Goal: Navigation & Orientation: Understand site structure

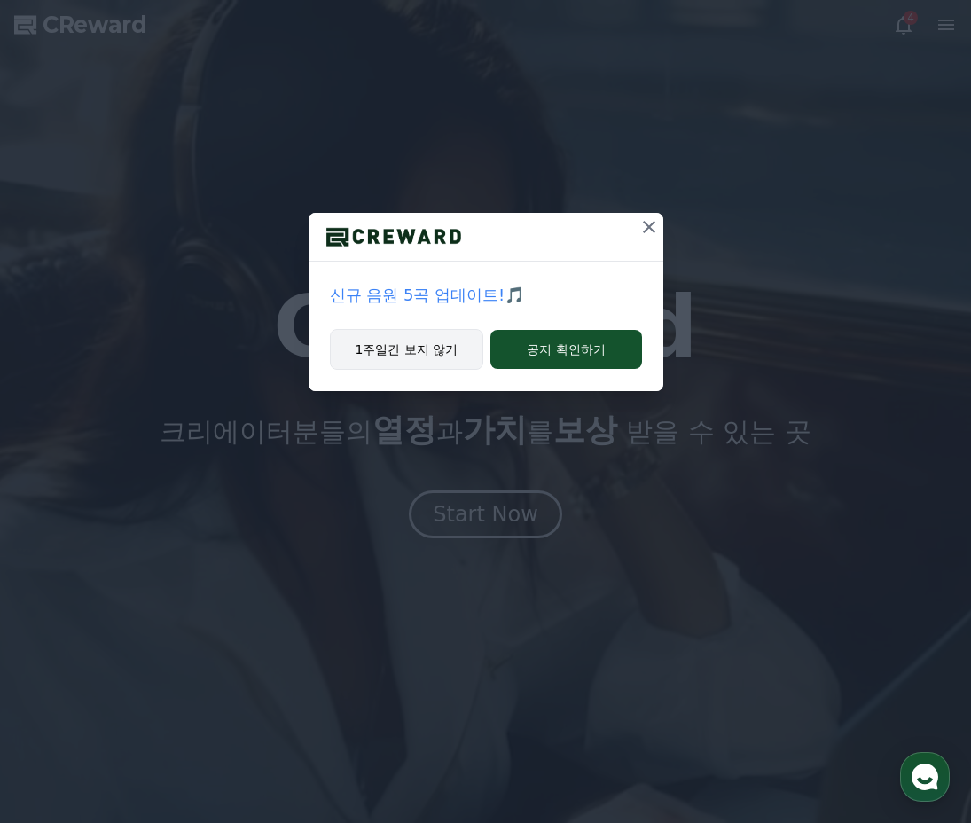
click at [412, 349] on button "1주일간 보지 않기" at bounding box center [407, 349] width 154 height 41
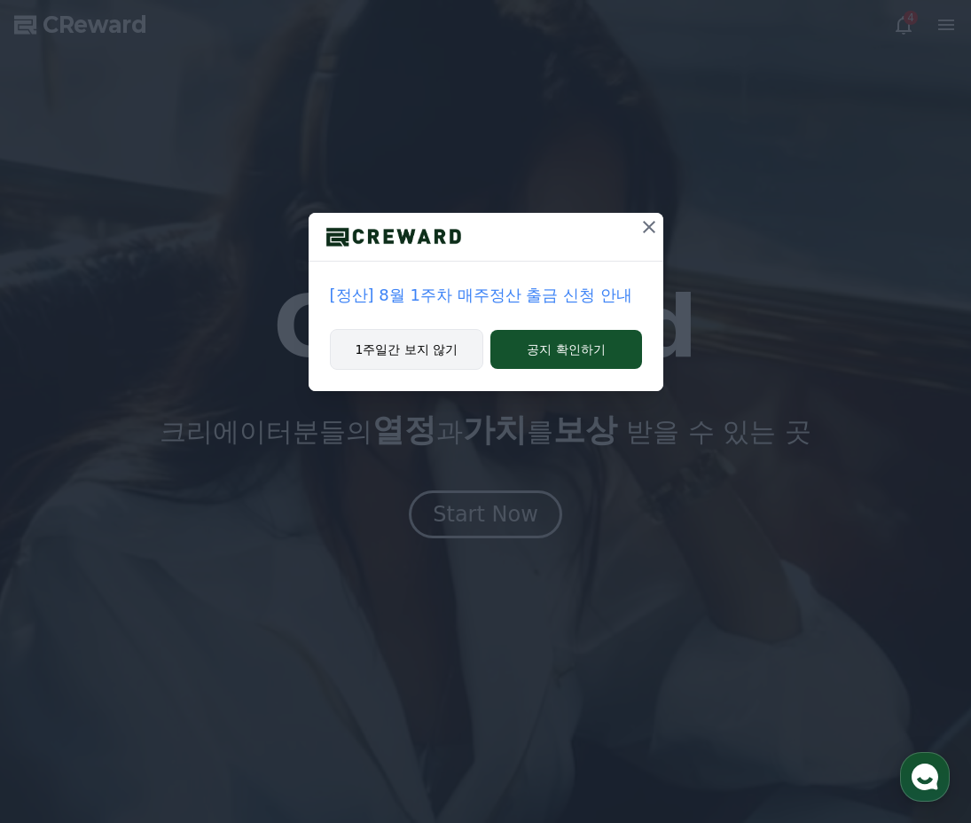
click at [436, 351] on button "1주일간 보지 않기" at bounding box center [407, 349] width 154 height 41
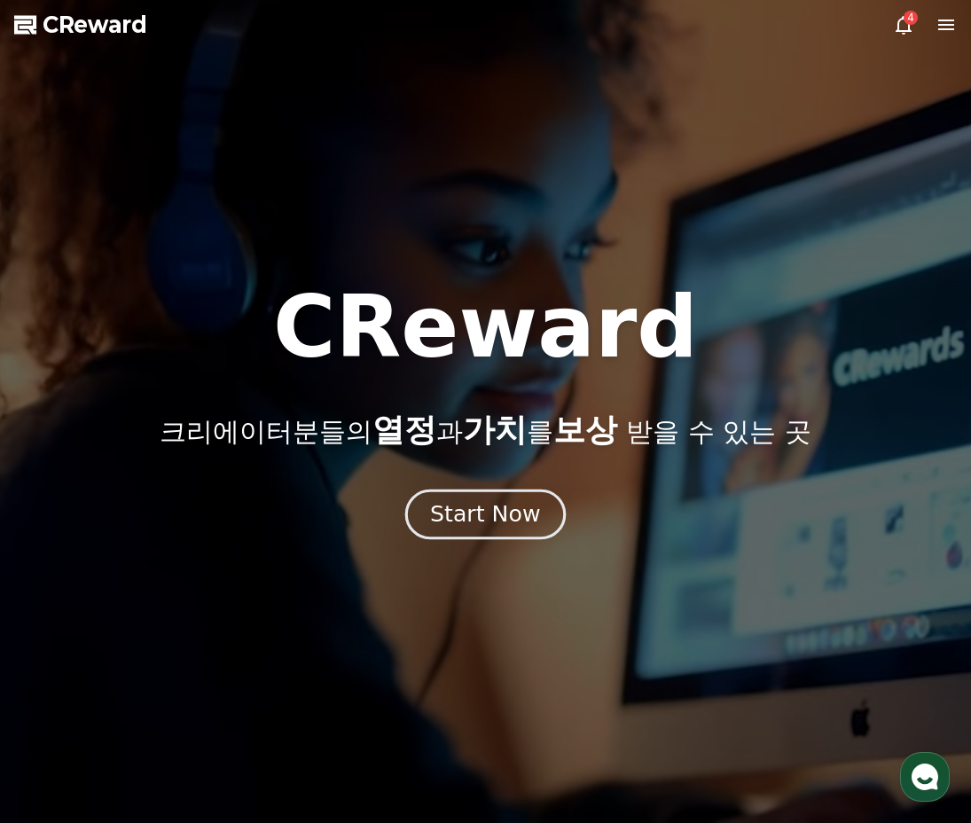
click at [508, 516] on div "Start Now" at bounding box center [485, 514] width 110 height 30
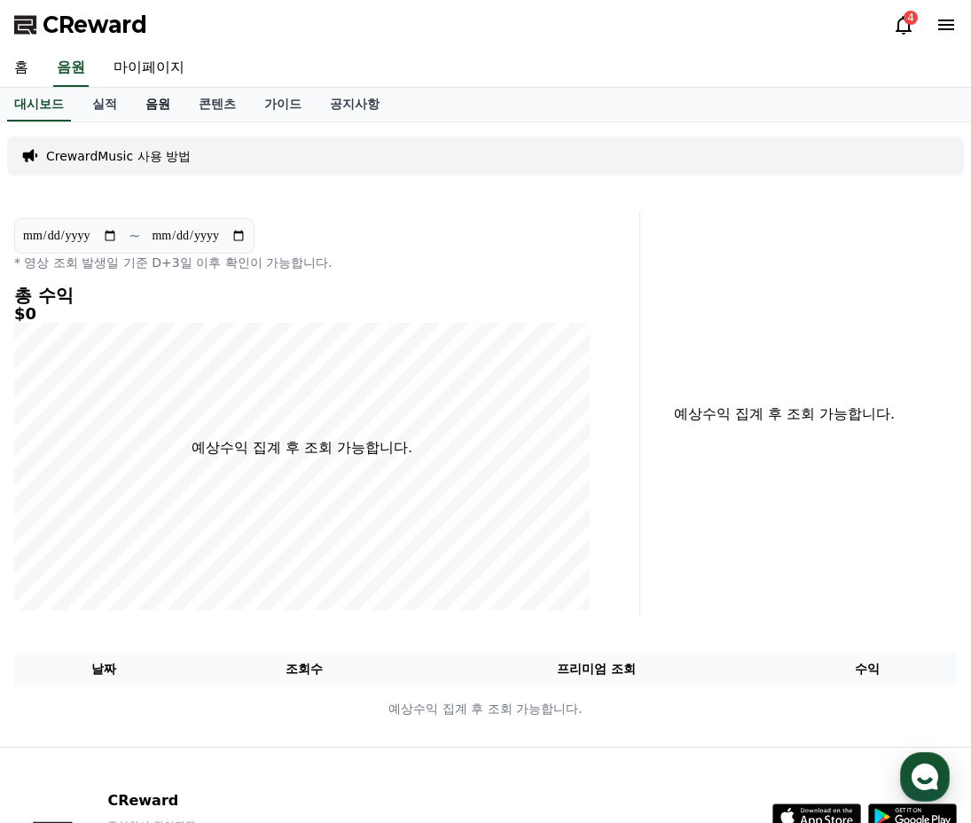
click at [152, 111] on link "음원" at bounding box center [157, 105] width 53 height 34
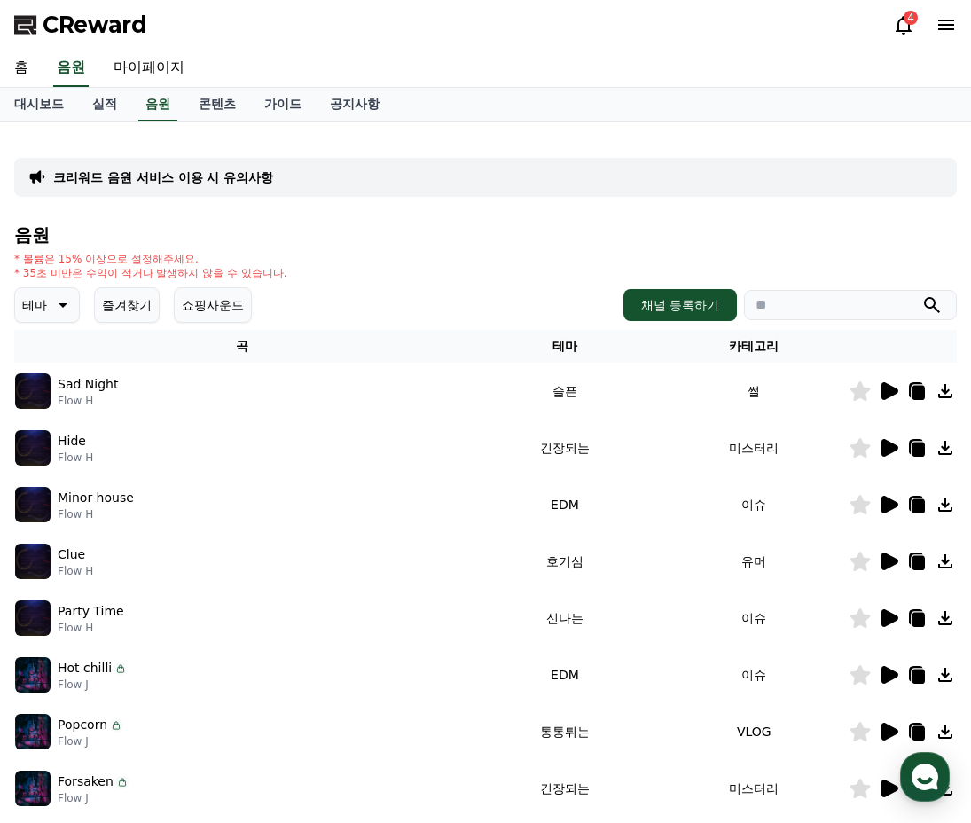
click at [53, 309] on icon at bounding box center [61, 304] width 21 height 21
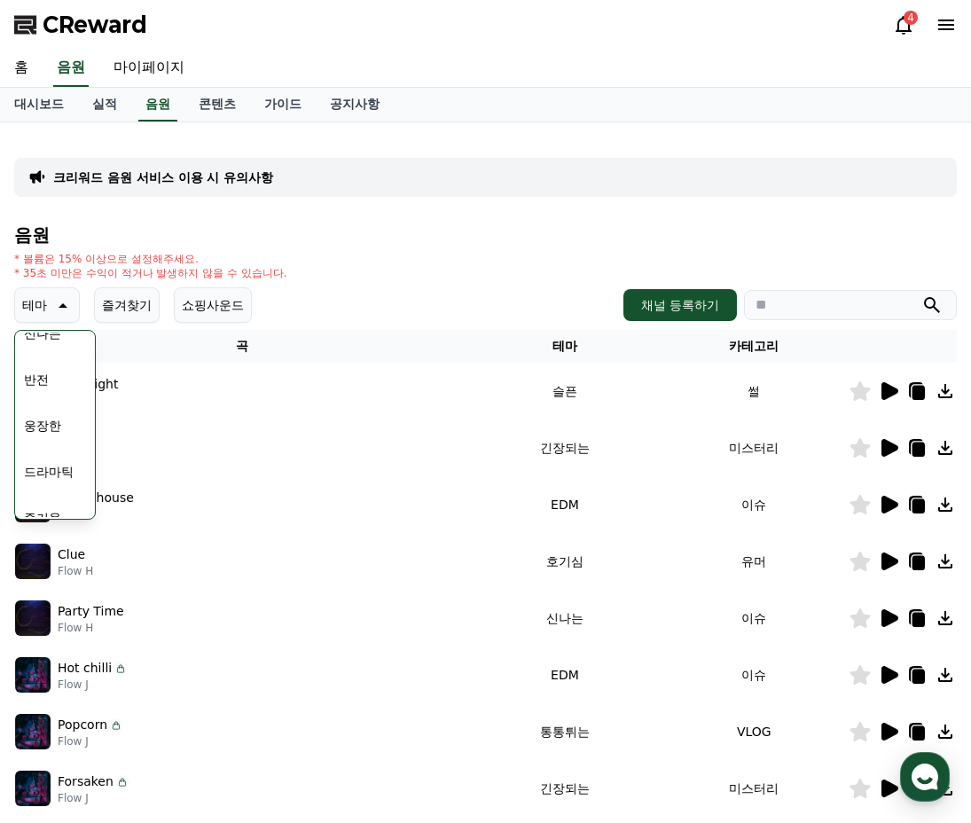
scroll to position [266, 0]
click at [66, 357] on button "신나는" at bounding box center [42, 362] width 51 height 39
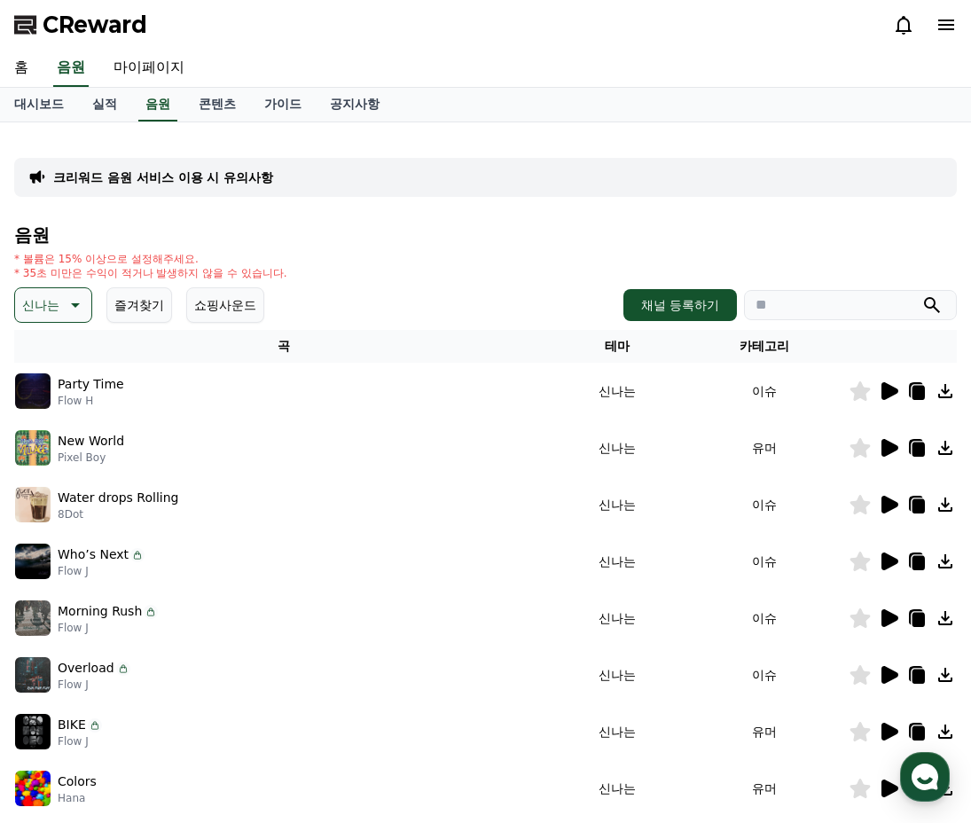
click at [580, 226] on h4 "음원" at bounding box center [485, 235] width 943 height 20
click at [881, 444] on icon at bounding box center [888, 447] width 21 height 21
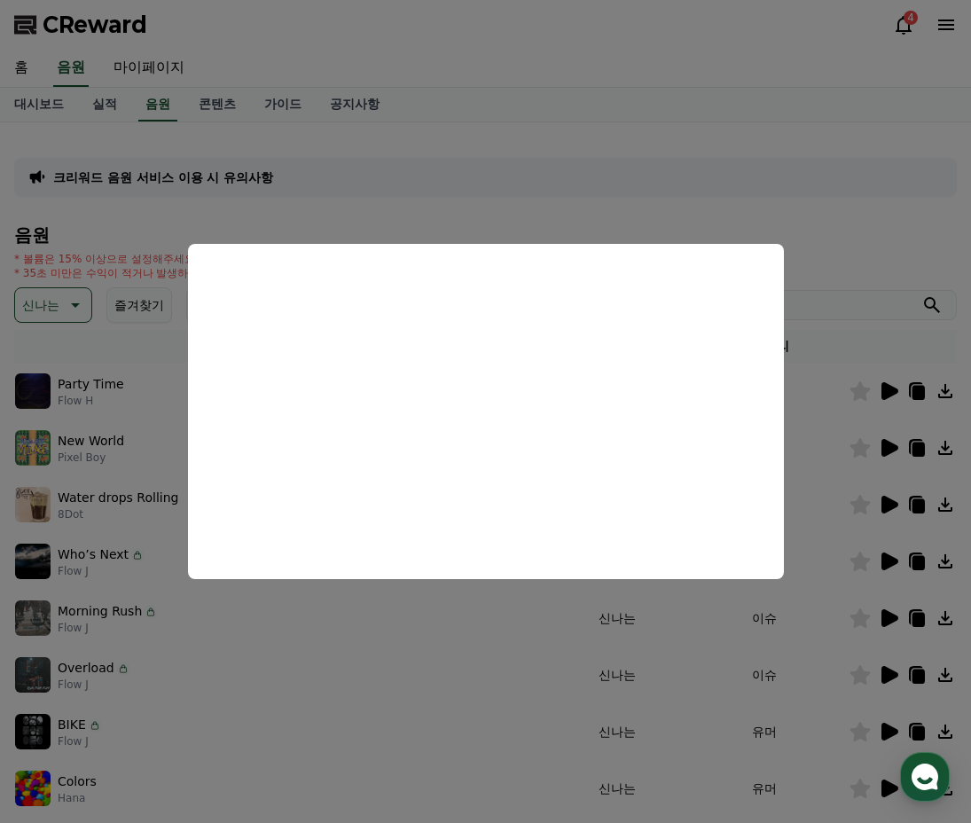
click at [471, 207] on button "close modal" at bounding box center [485, 411] width 971 height 823
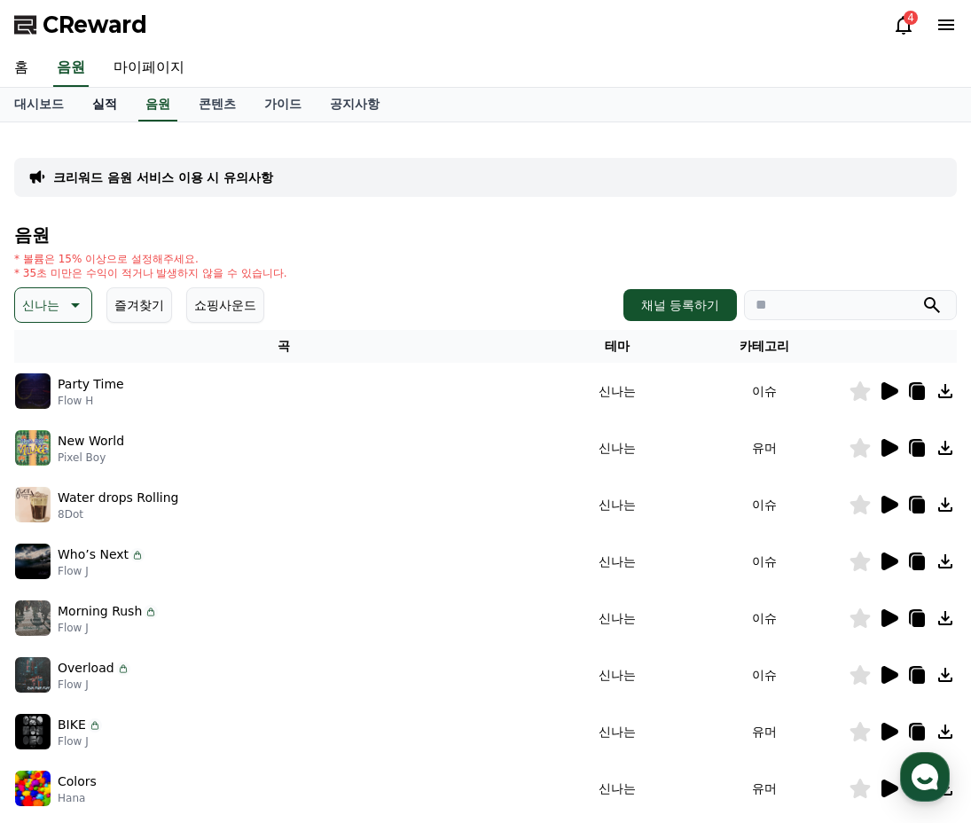
click at [103, 106] on link "실적" at bounding box center [104, 105] width 53 height 34
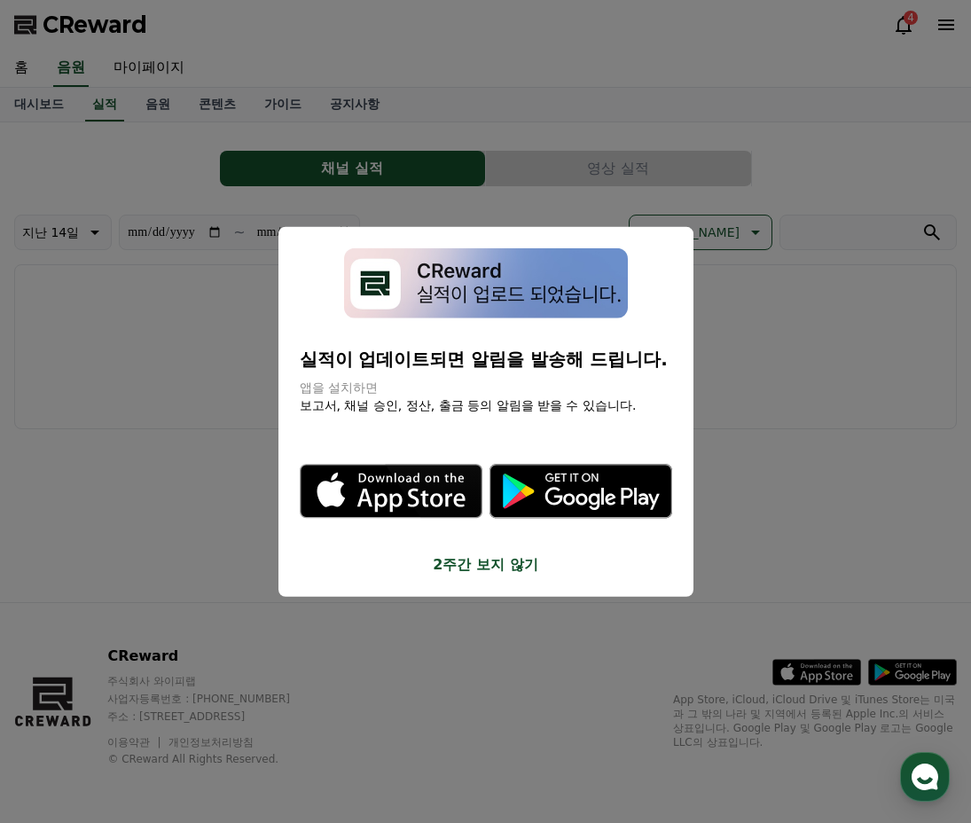
click at [465, 574] on button "2주간 보지 않기" at bounding box center [486, 563] width 372 height 21
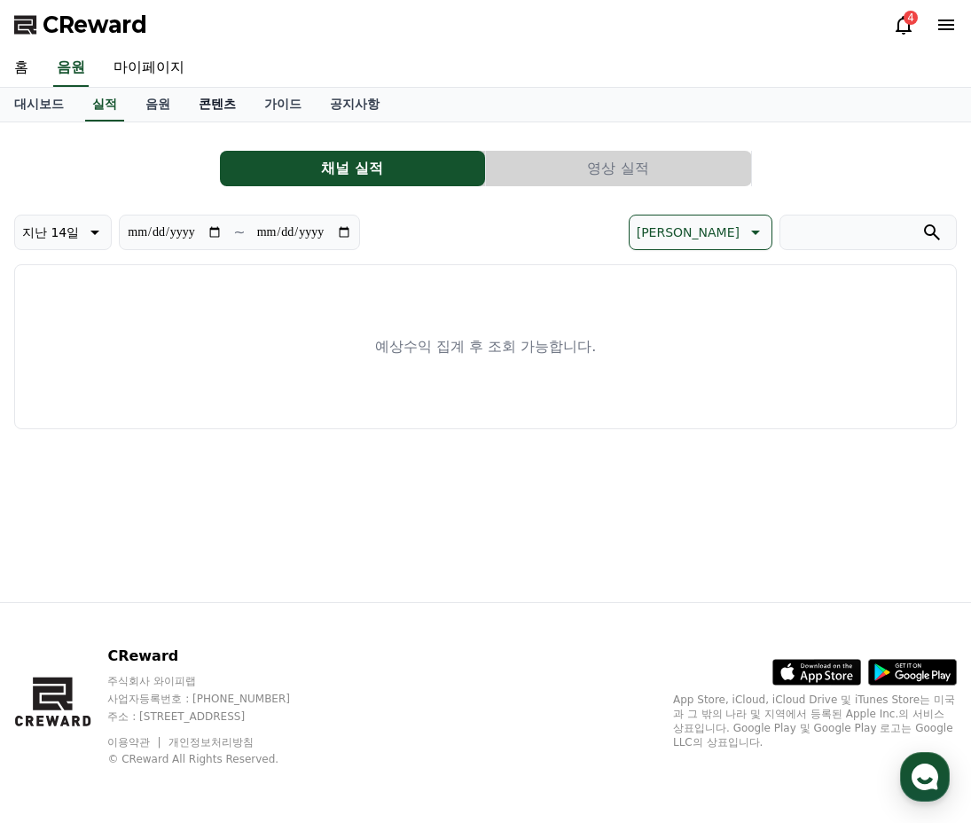
click at [239, 98] on link "콘텐츠" at bounding box center [217, 105] width 66 height 34
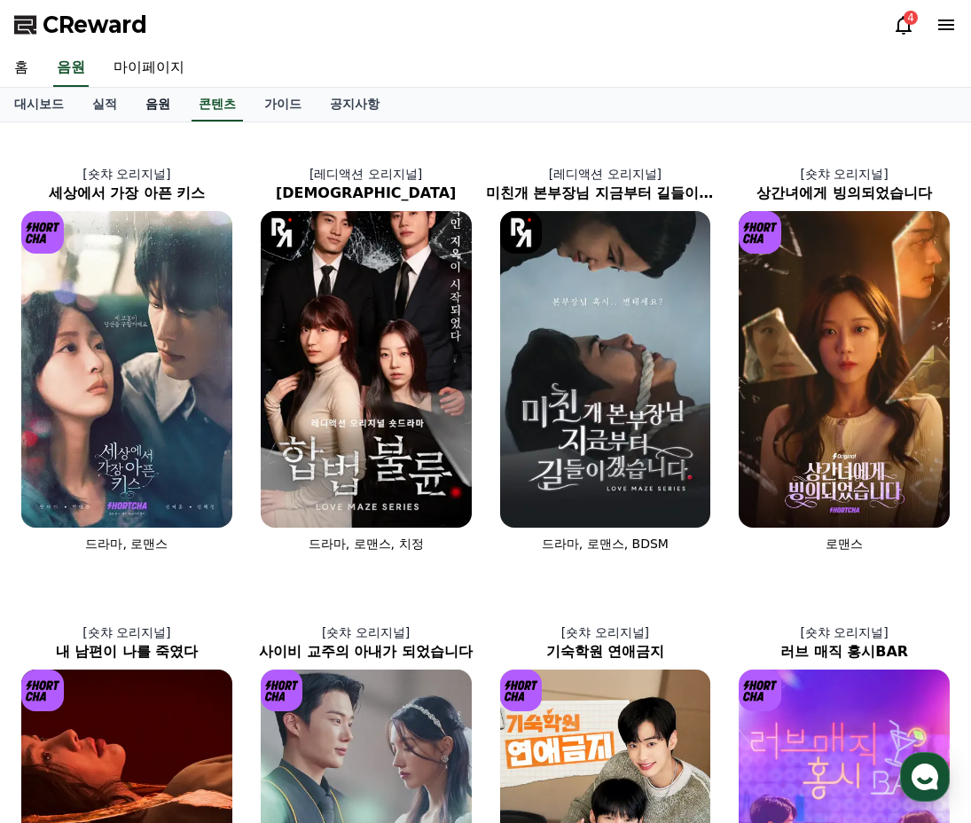
click at [141, 106] on link "음원" at bounding box center [157, 105] width 53 height 34
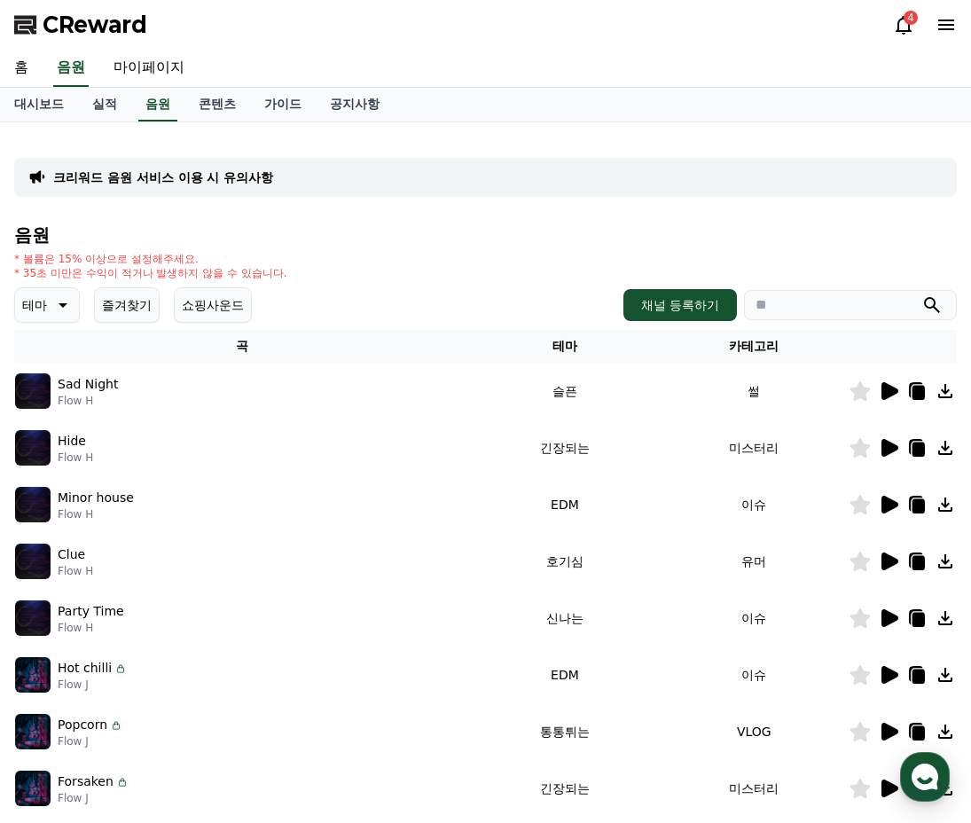
click at [942, 395] on icon at bounding box center [945, 390] width 21 height 21
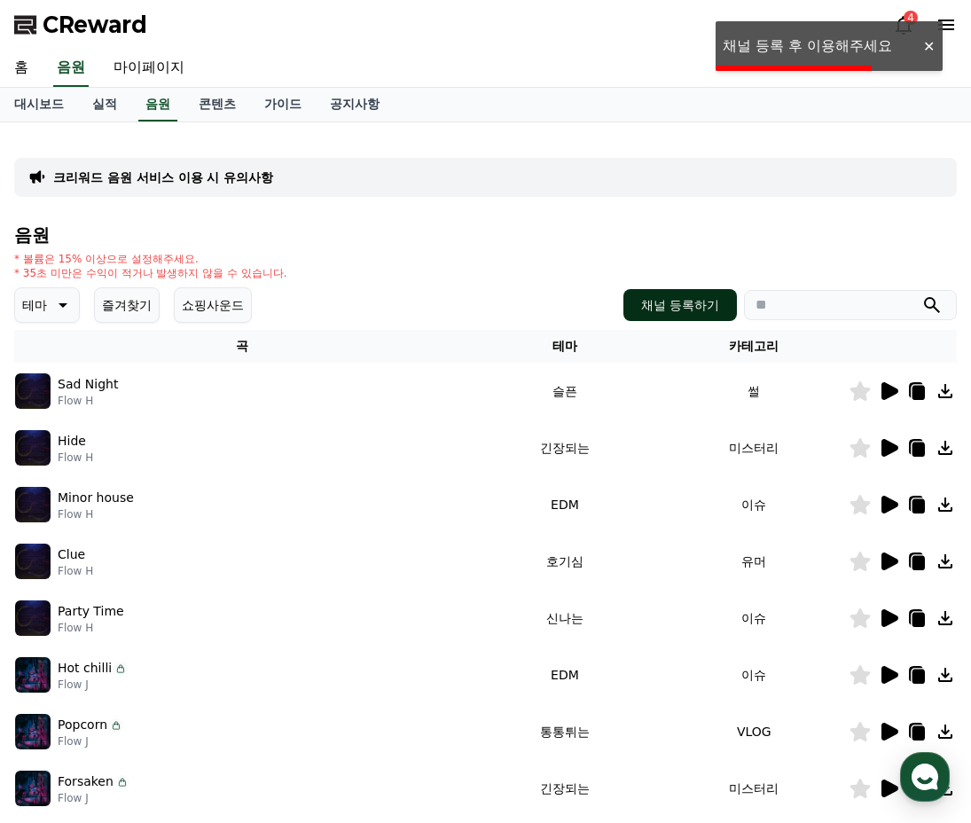
click at [686, 294] on button "채널 등록하기" at bounding box center [680, 305] width 114 height 32
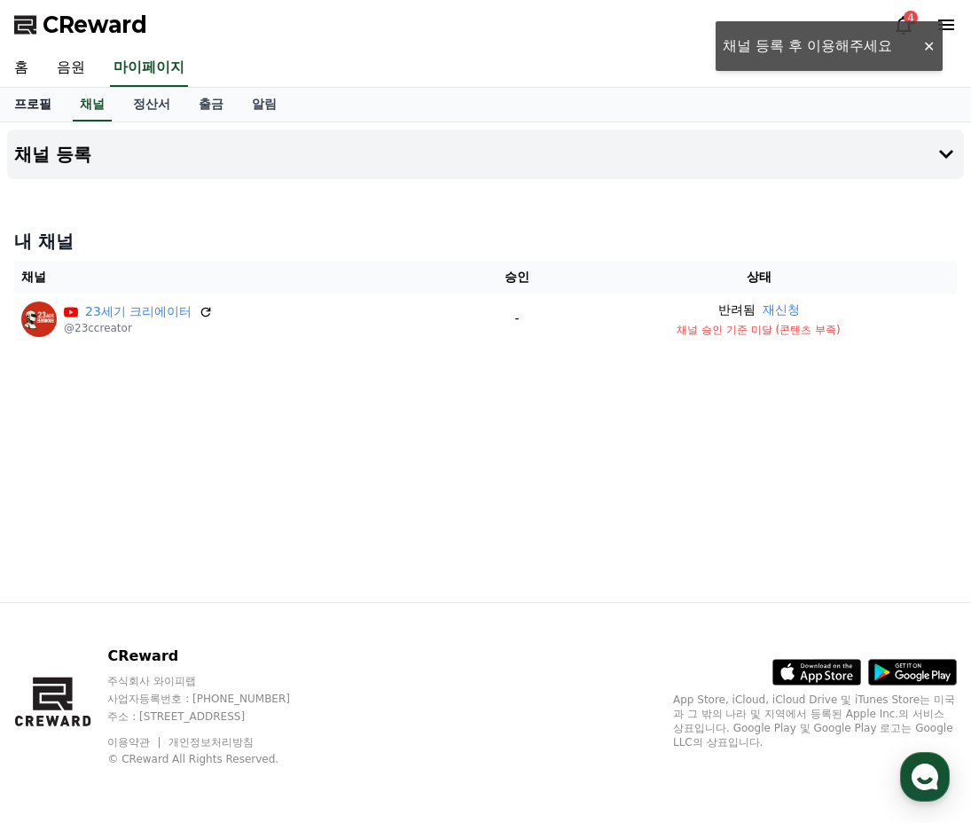
click at [39, 105] on link "프로필" at bounding box center [33, 105] width 66 height 34
select select "**********"
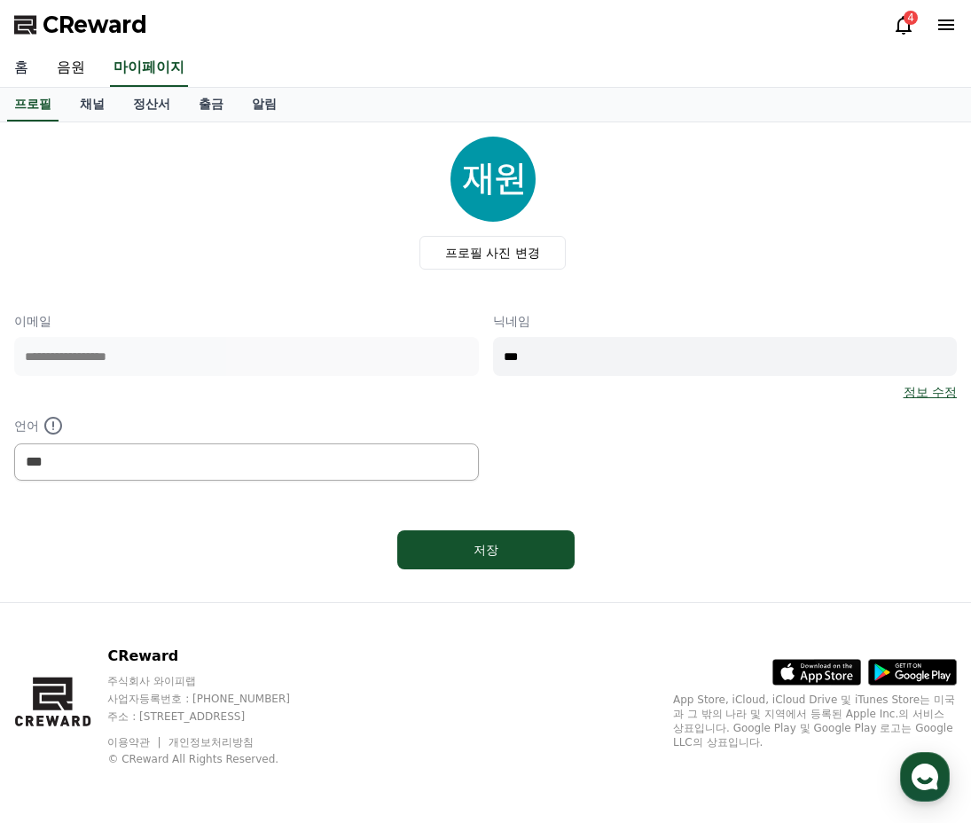
click at [30, 66] on link "홈" at bounding box center [21, 68] width 43 height 37
